Goal: Information Seeking & Learning: Learn about a topic

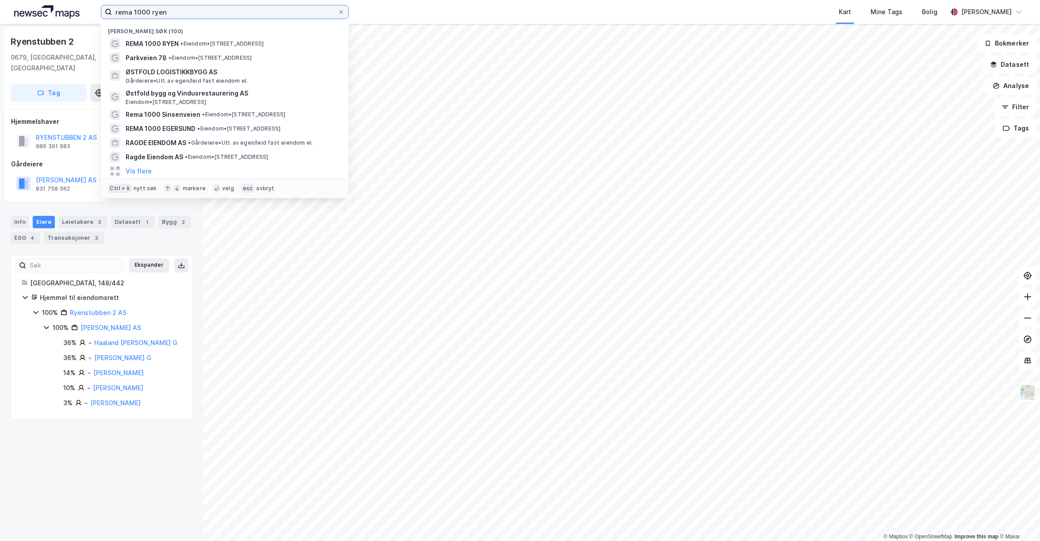
drag, startPoint x: 204, startPoint y: 15, endPoint x: -8, endPoint y: -4, distance: 212.0
click at [112, 5] on input "rema 1000 ryen" at bounding box center [225, 11] width 226 height 13
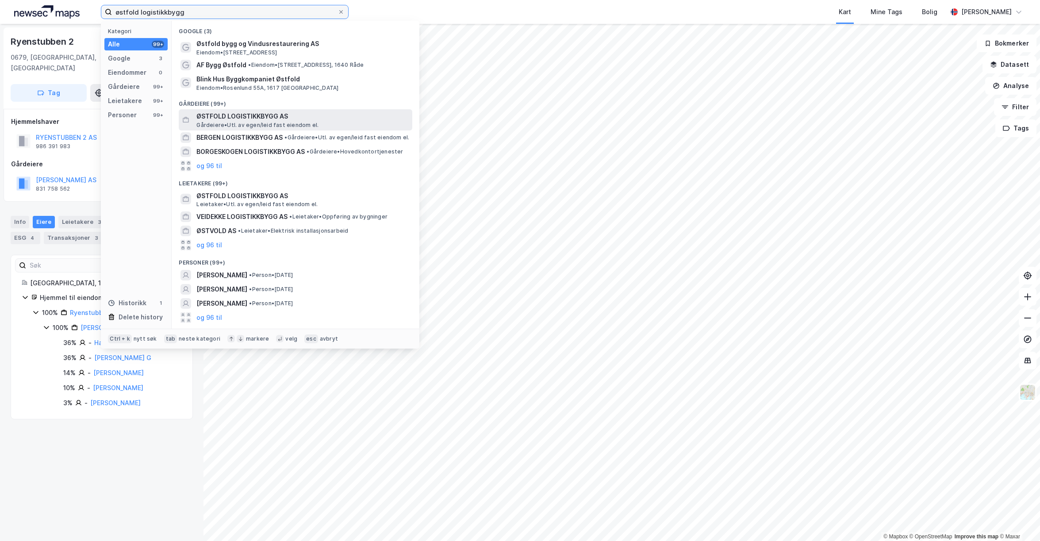
type input "østfold logistikkbygg"
click at [311, 116] on span "ØSTFOLD LOGISTIKKBYGG AS" at bounding box center [302, 116] width 212 height 11
